Goal: Task Accomplishment & Management: Use online tool/utility

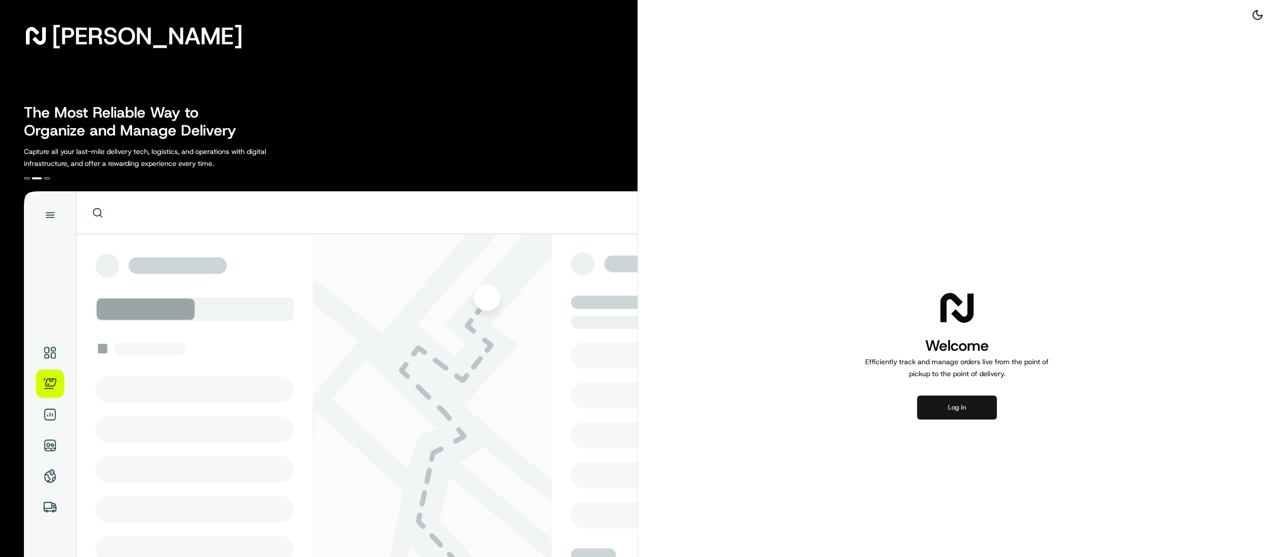
click at [951, 402] on button "Log in" at bounding box center [957, 408] width 80 height 24
